Goal: Check status: Check status

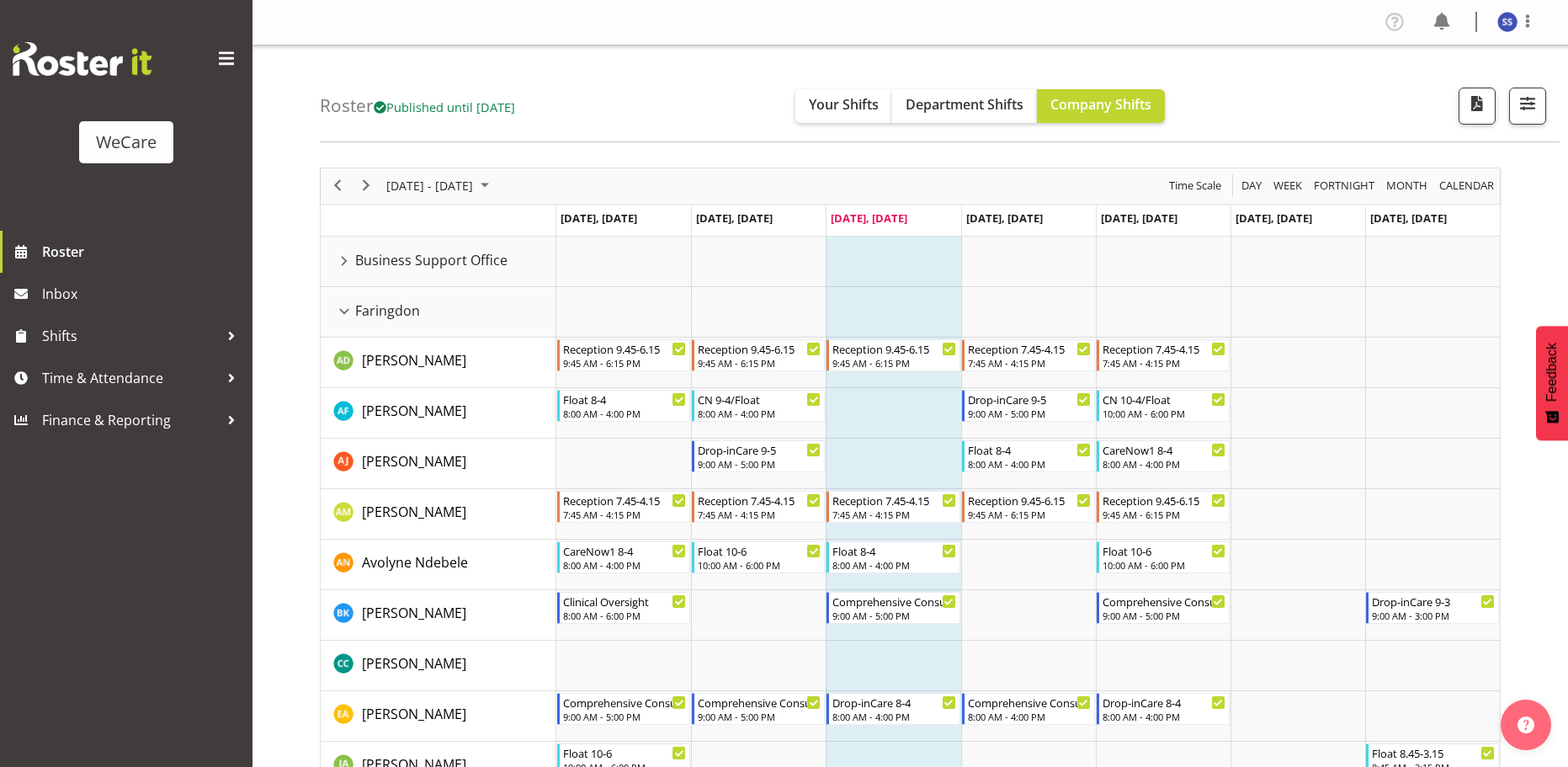
scroll to position [84, 0]
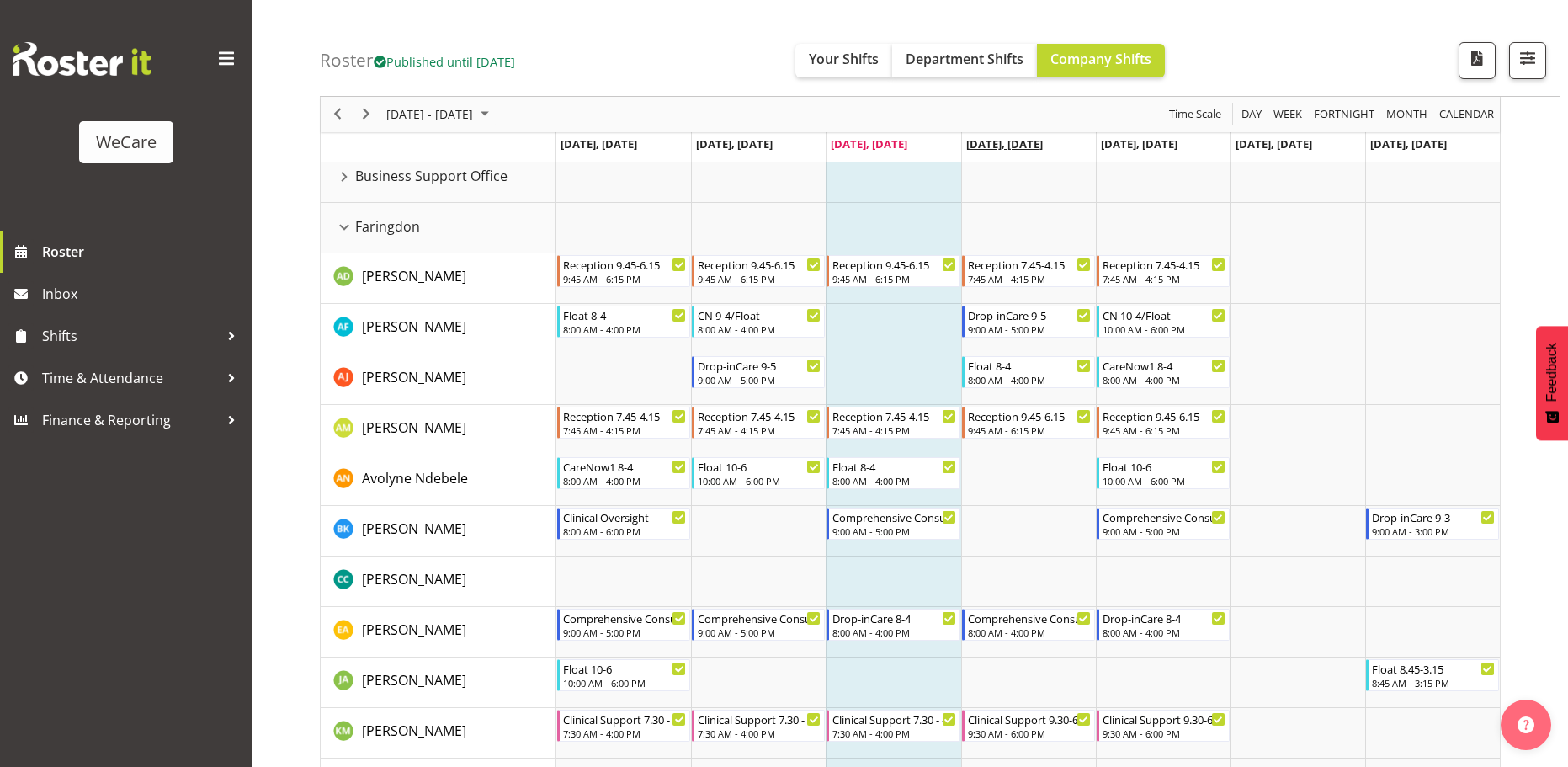
click at [1028, 142] on span "[DATE], [DATE]" at bounding box center [1004, 144] width 77 height 15
click at [1071, 149] on td "[DATE], [DATE]" at bounding box center [1028, 148] width 135 height 30
click at [1018, 227] on td "Timeline Week of October 8, 2025" at bounding box center [1028, 227] width 135 height 51
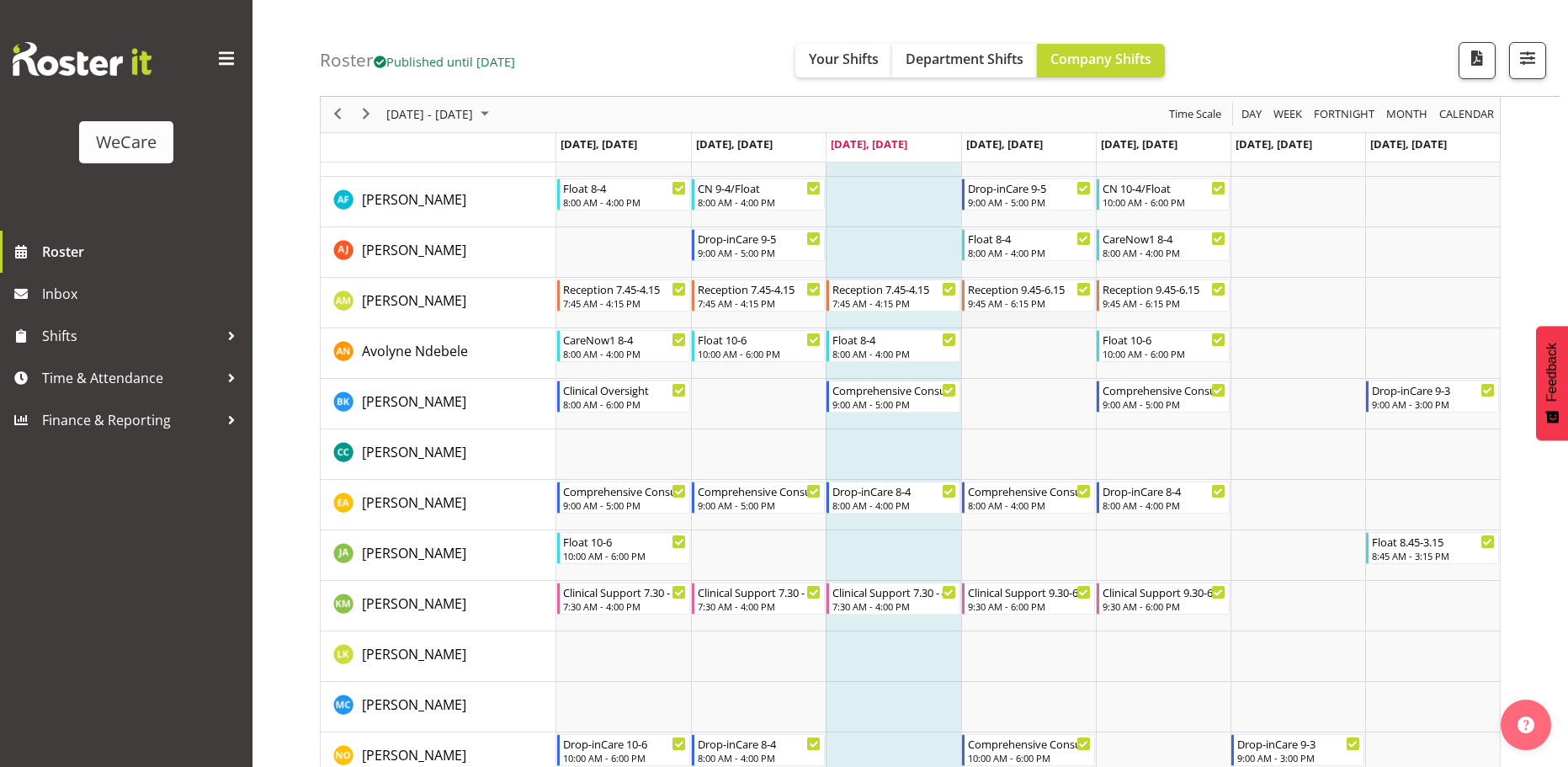
scroll to position [0, 0]
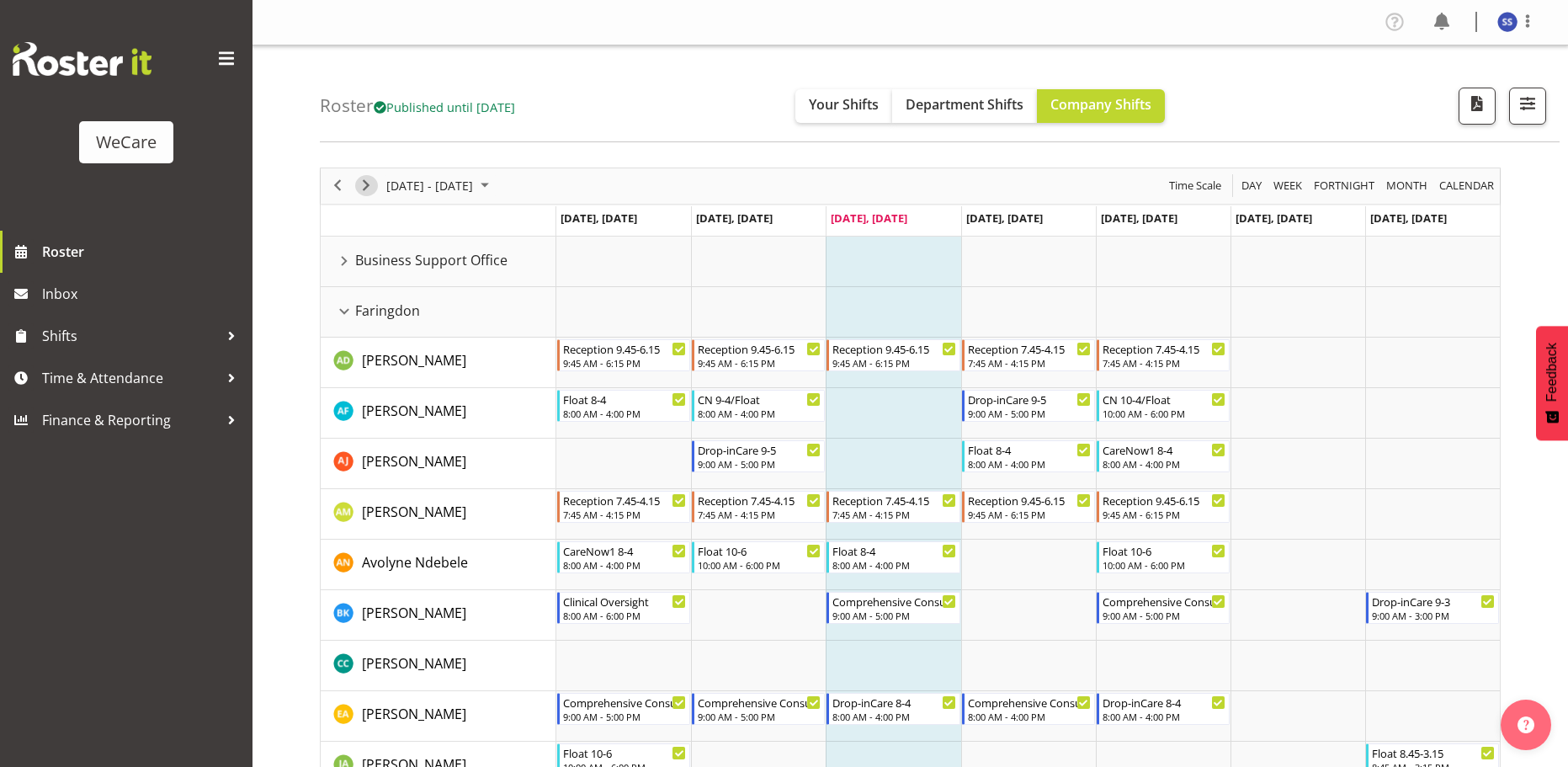
click at [369, 181] on span "Next" at bounding box center [366, 186] width 20 height 21
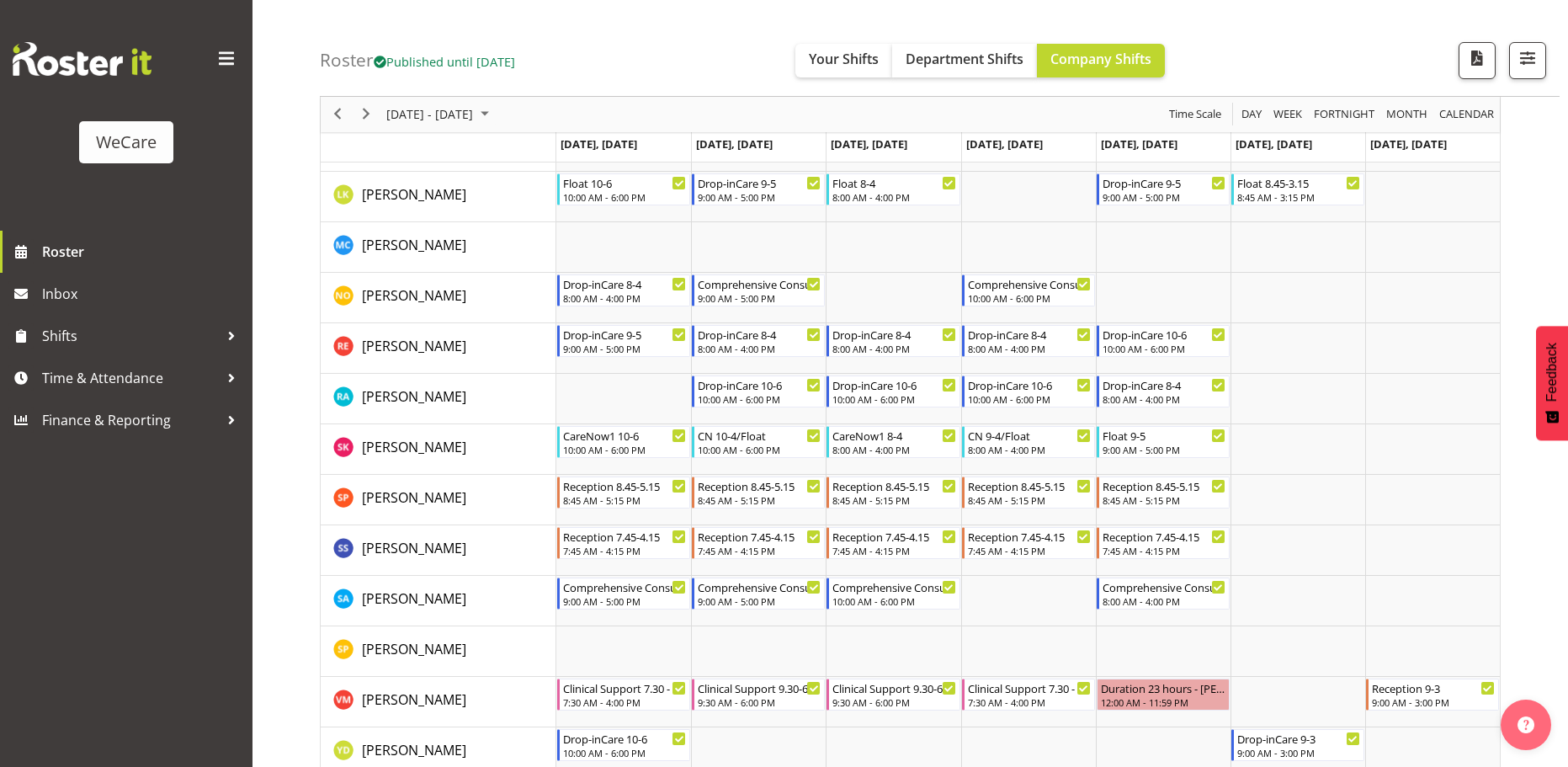
scroll to position [1179, 0]
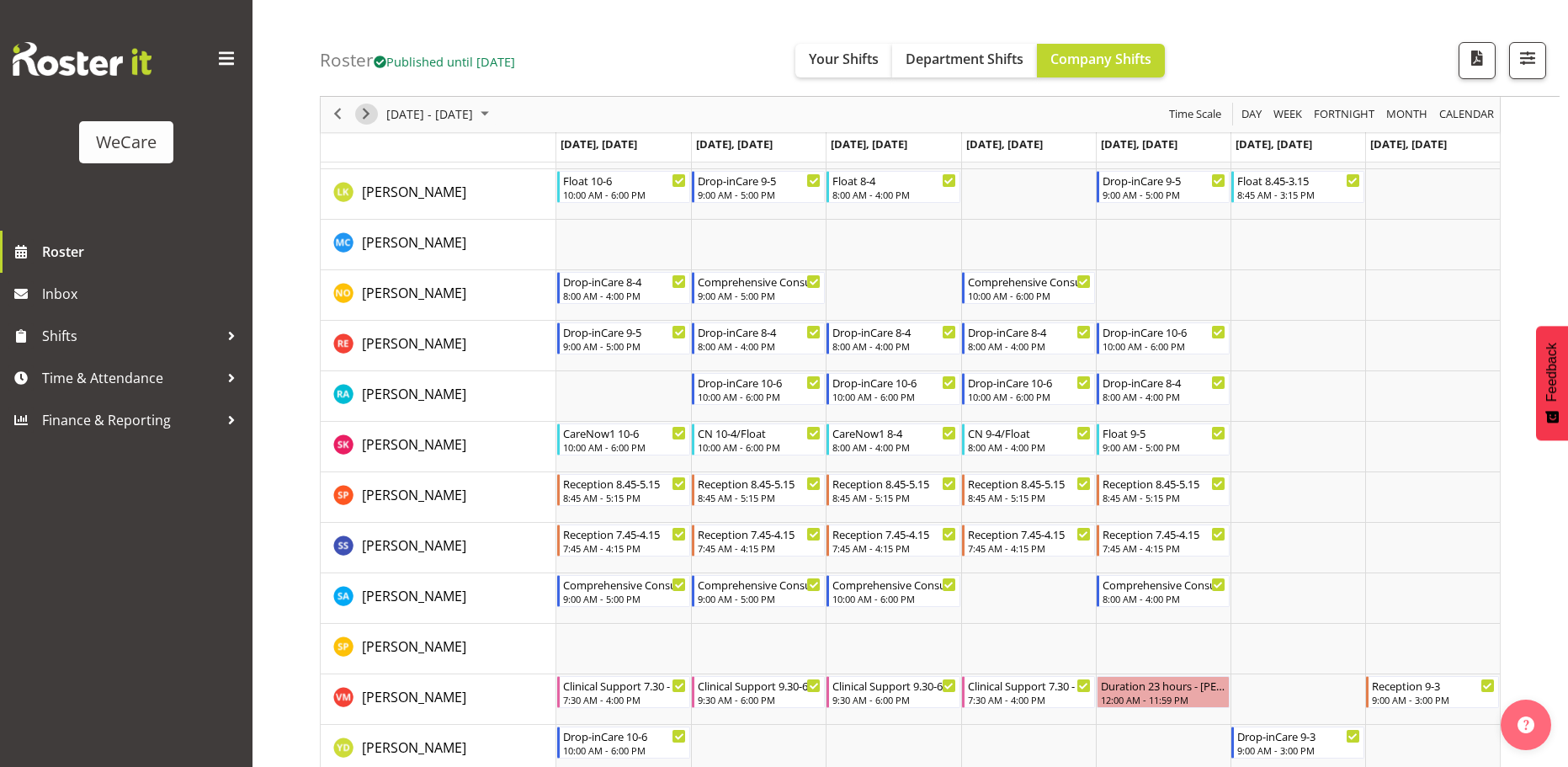
click at [372, 106] on span "Next" at bounding box center [366, 115] width 20 height 21
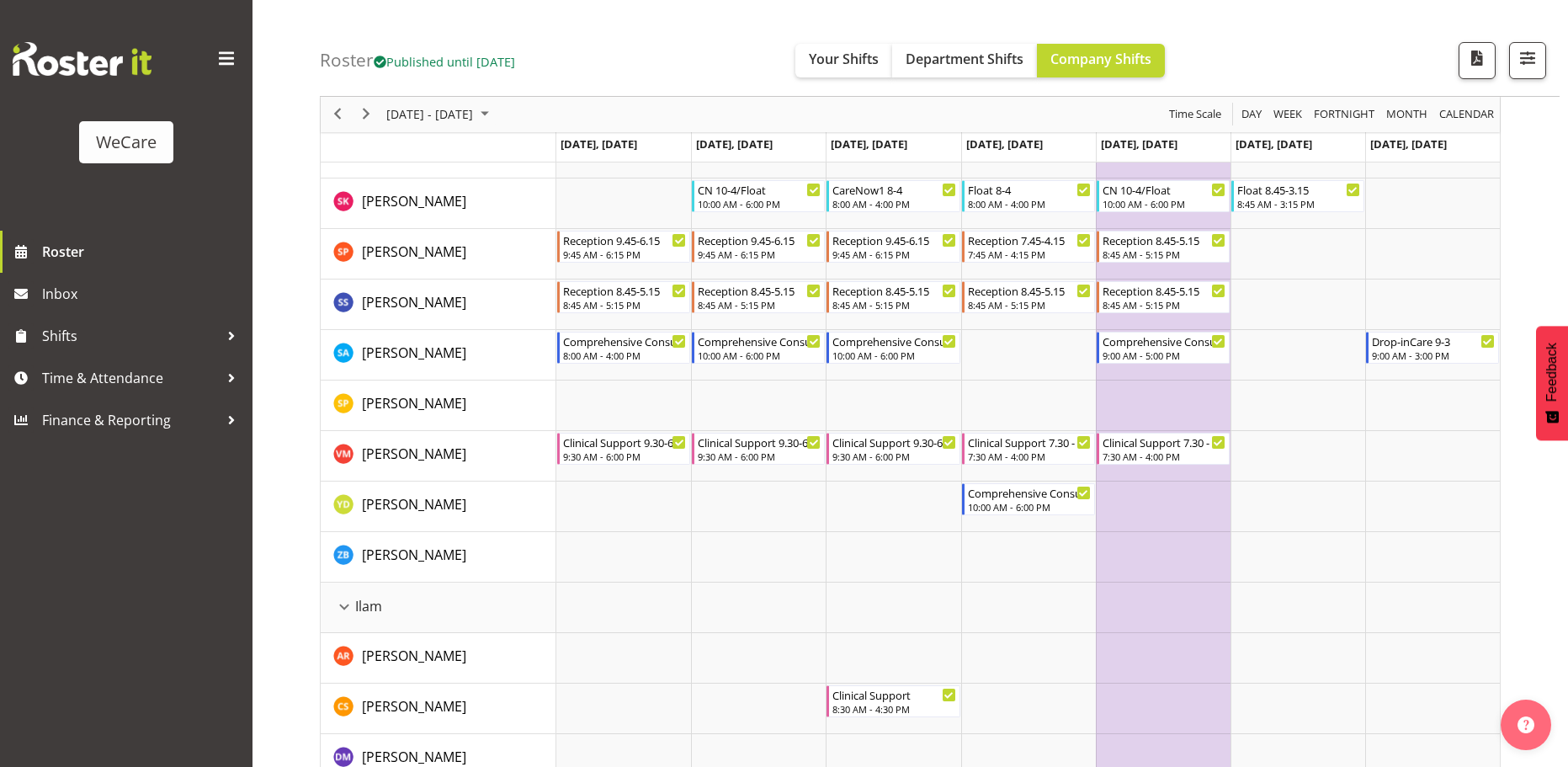
scroll to position [1431, 0]
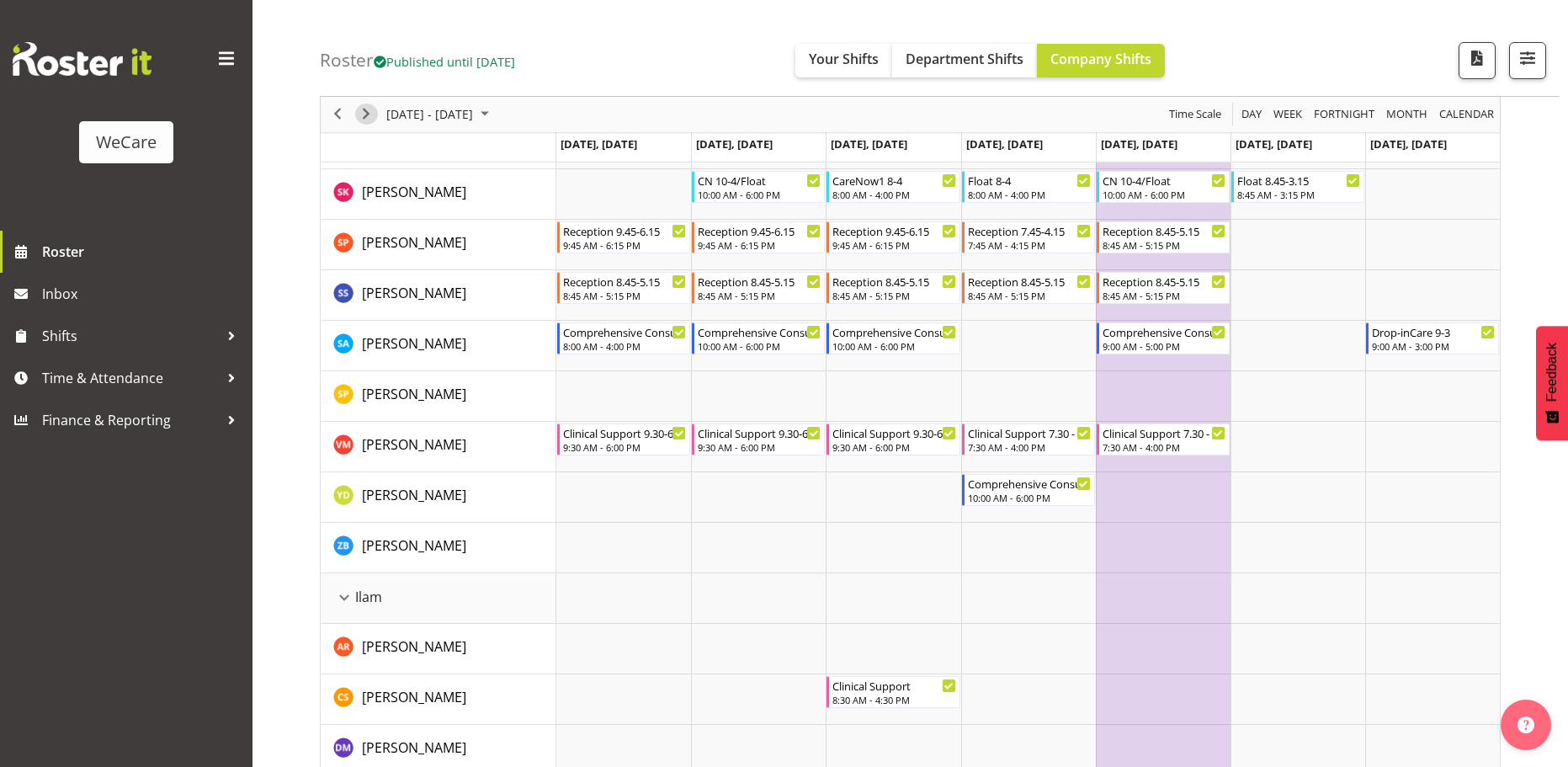
click at [357, 119] on span "Next" at bounding box center [366, 115] width 20 height 21
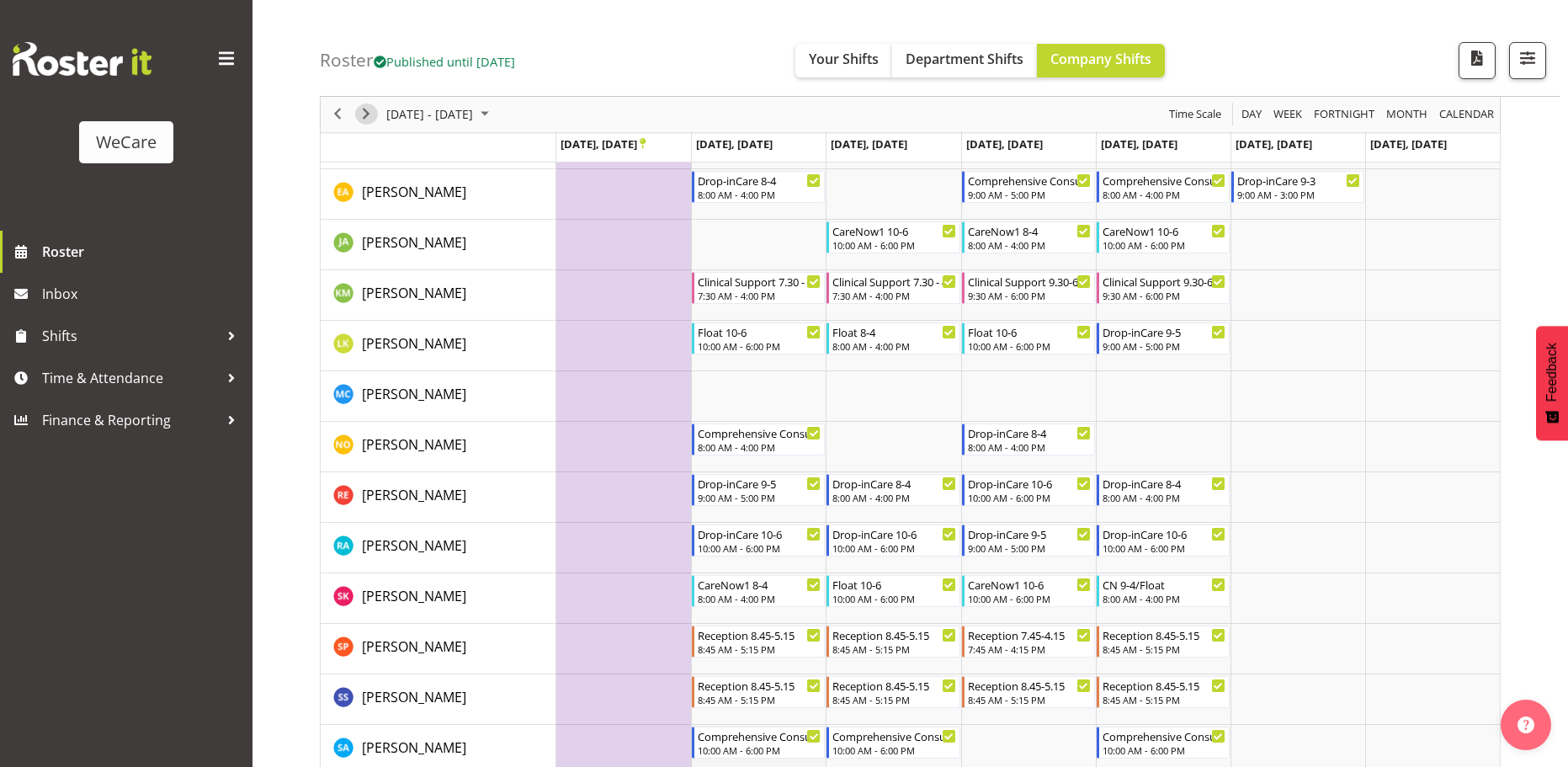
scroll to position [1010, 0]
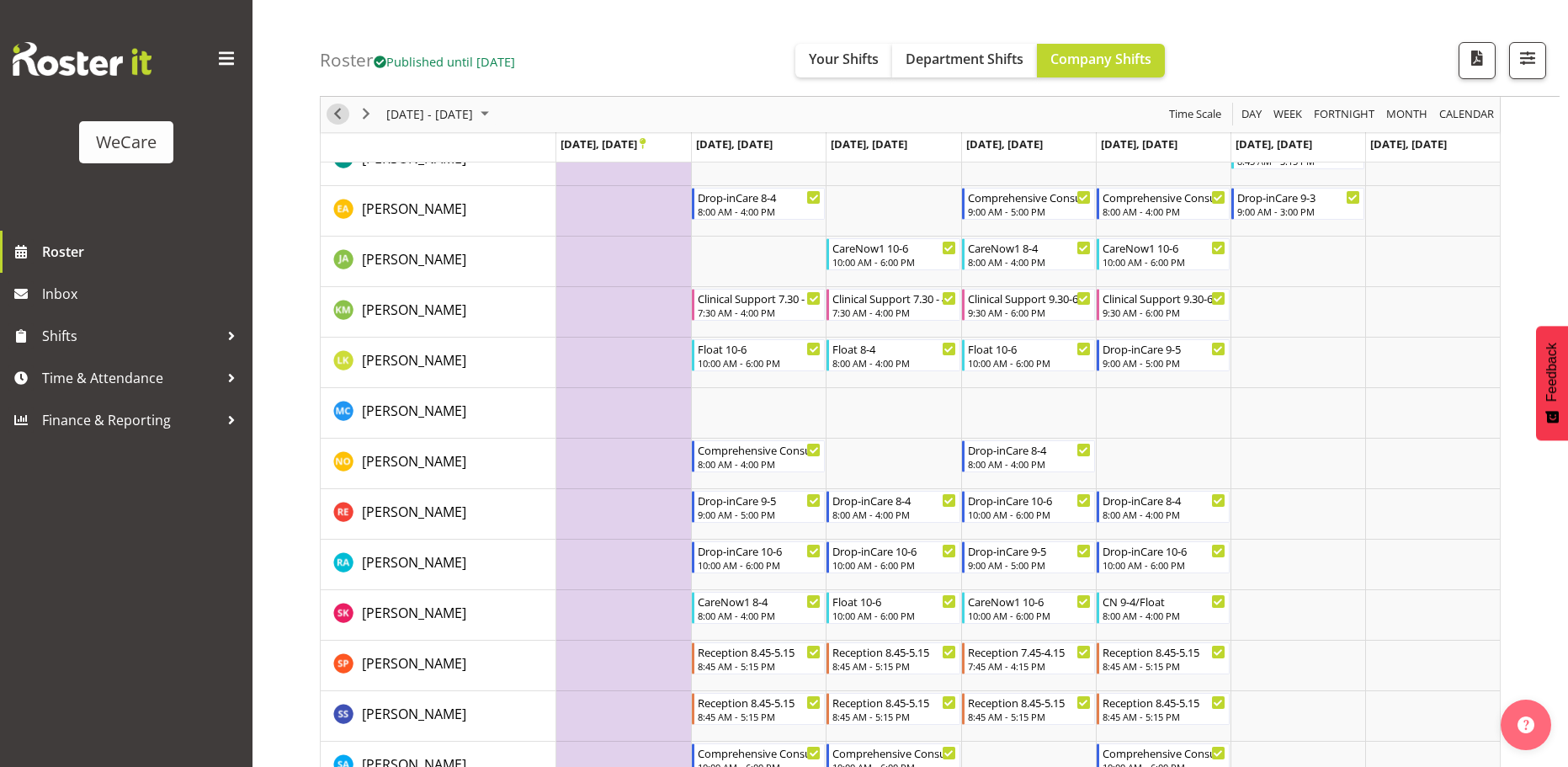
click at [343, 111] on span "Previous" at bounding box center [337, 115] width 20 height 21
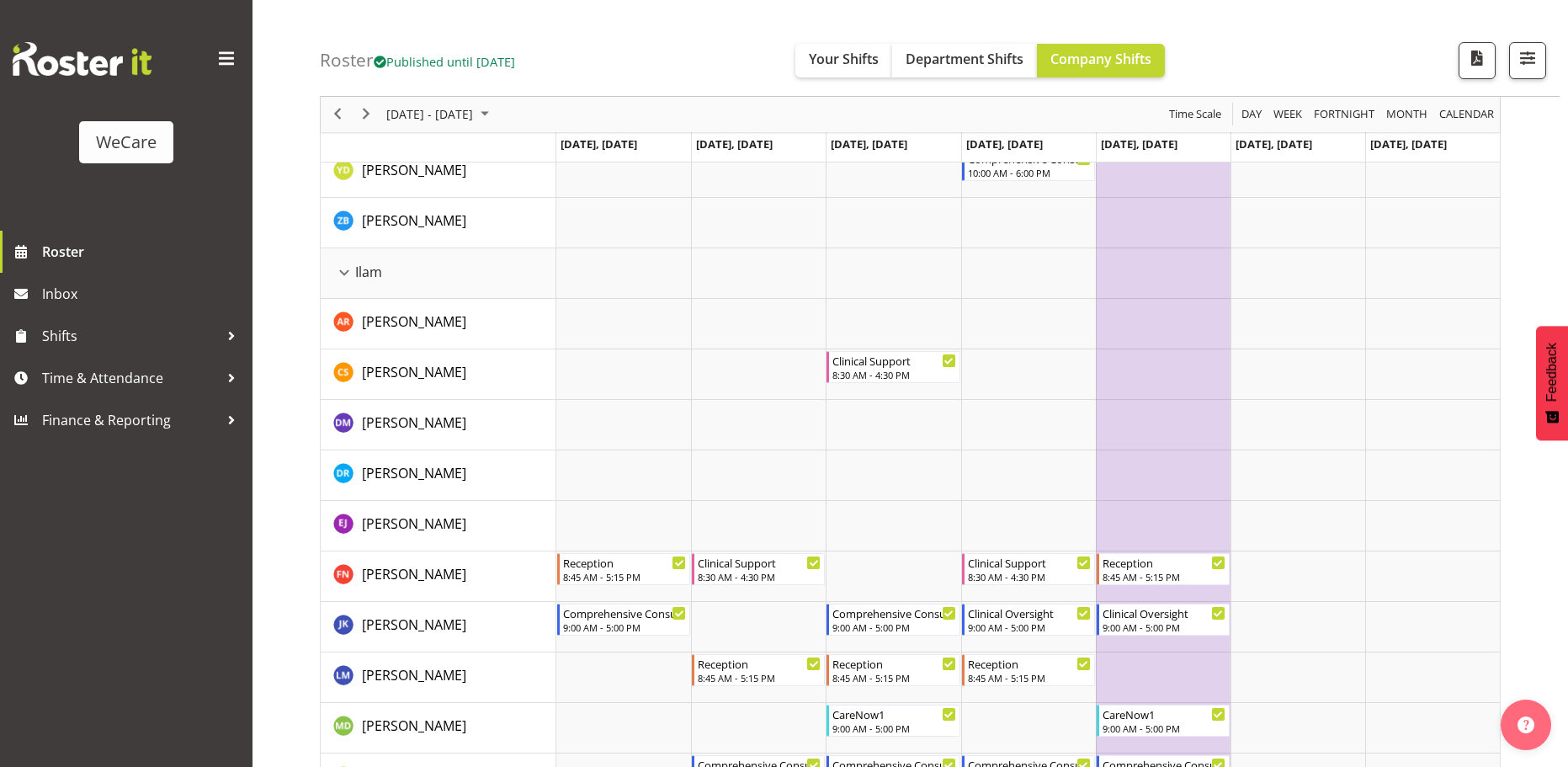
scroll to position [1767, 0]
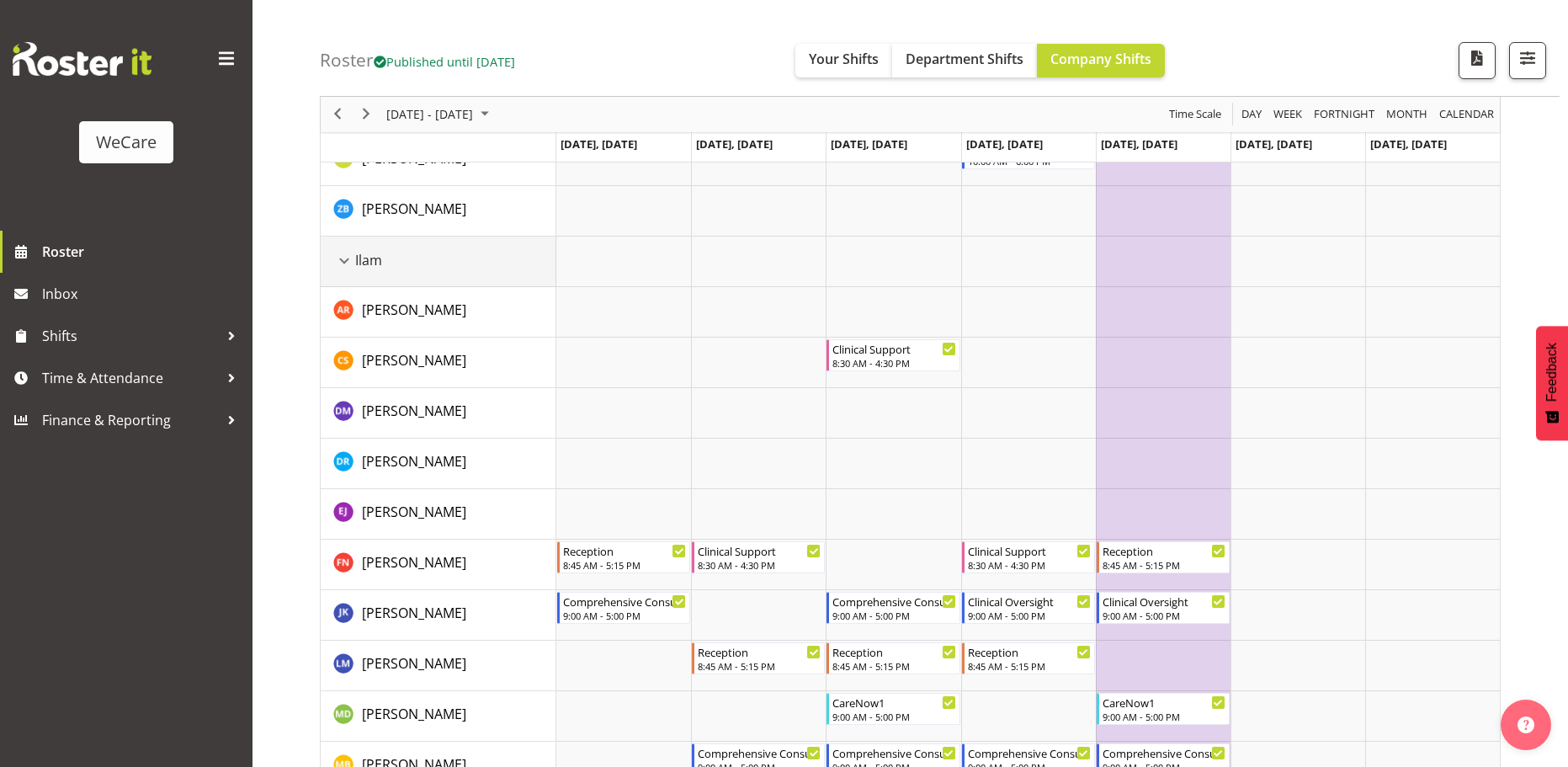
click at [341, 258] on div "Ilam resource" at bounding box center [344, 261] width 22 height 22
